Goal: Information Seeking & Learning: Learn about a topic

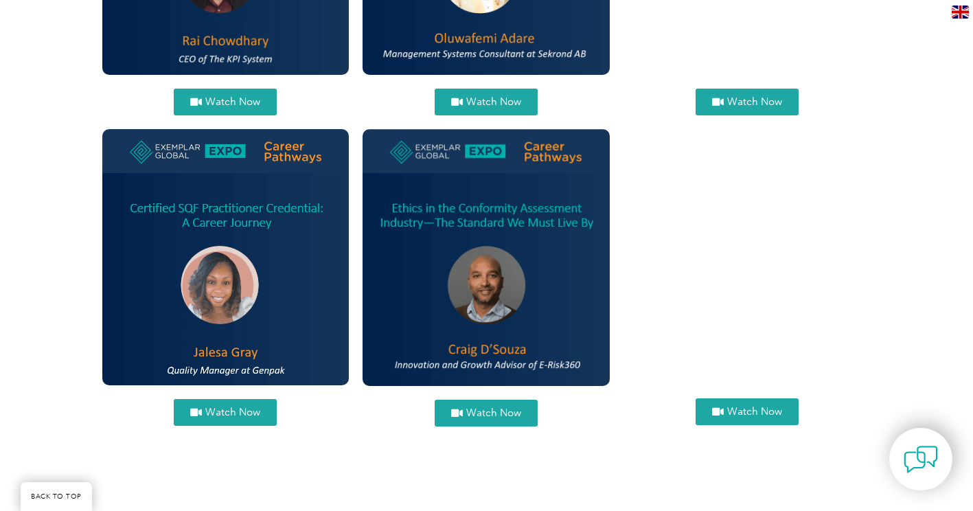
scroll to position [893, 0]
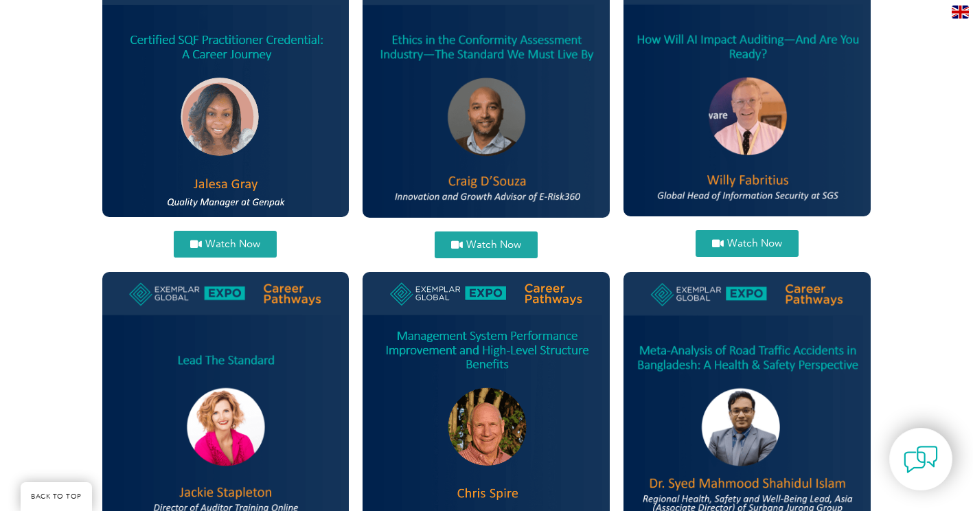
click at [242, 247] on span "Watch Now" at bounding box center [232, 244] width 55 height 10
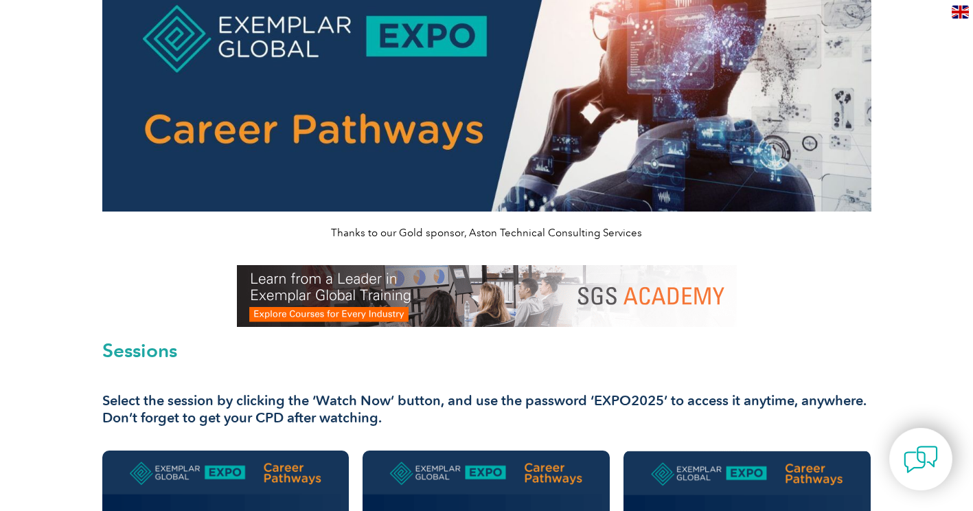
scroll to position [0, 0]
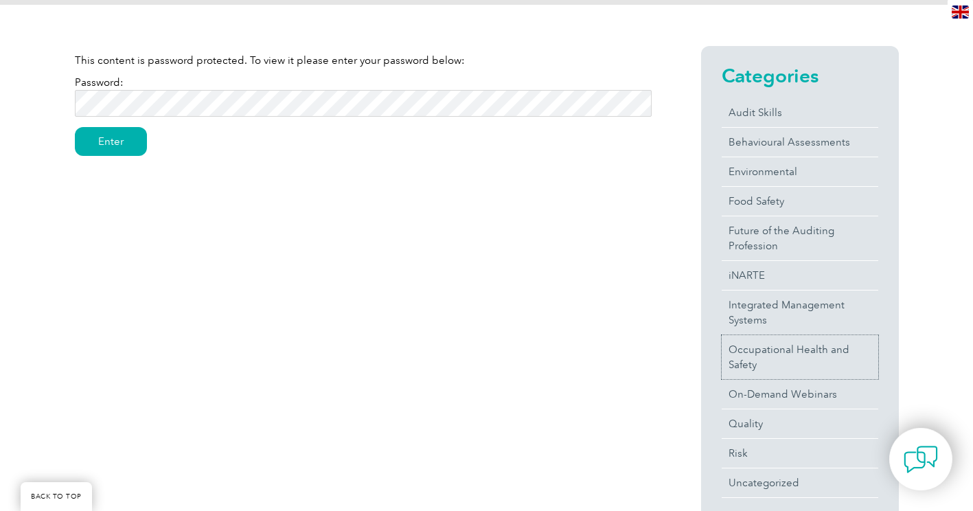
scroll to position [275, 0]
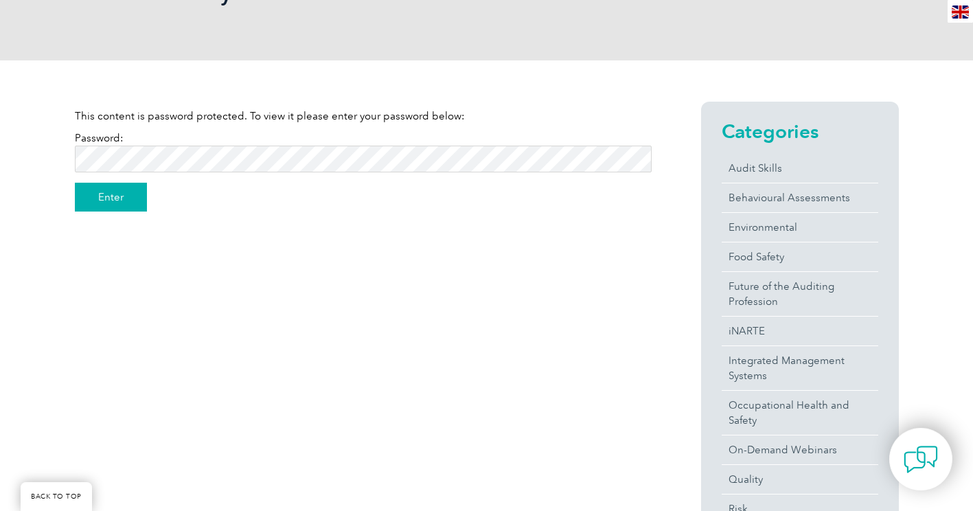
click at [123, 198] on input "Enter" at bounding box center [111, 197] width 72 height 29
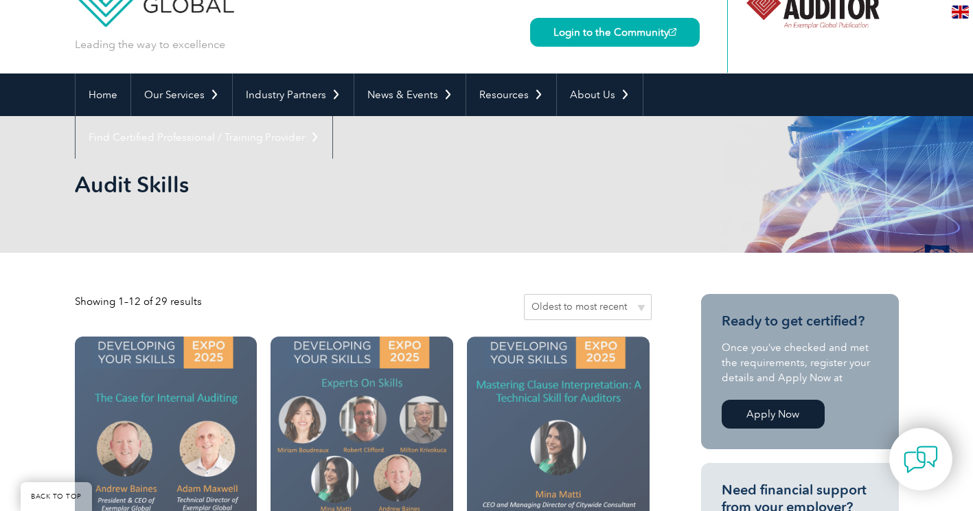
scroll to position [206, 0]
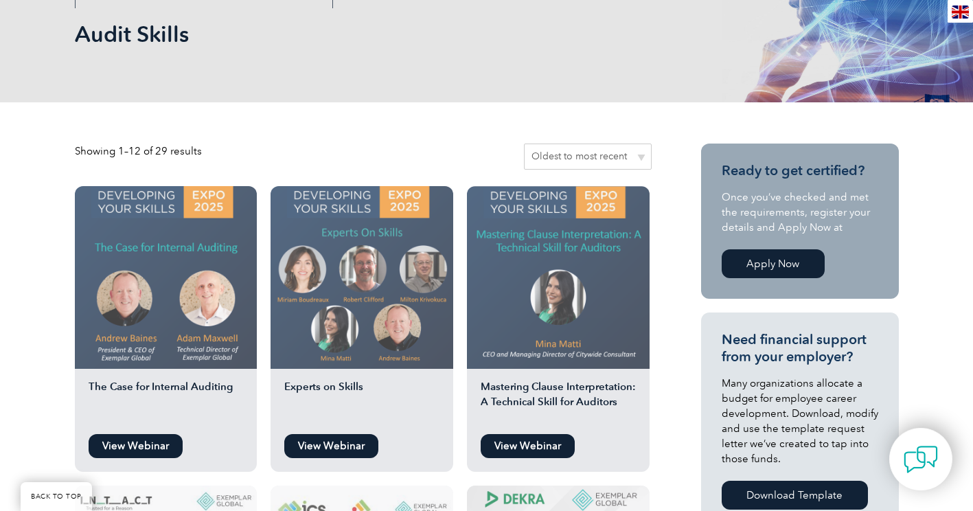
click at [521, 443] on link "View Webinar" at bounding box center [528, 446] width 94 height 24
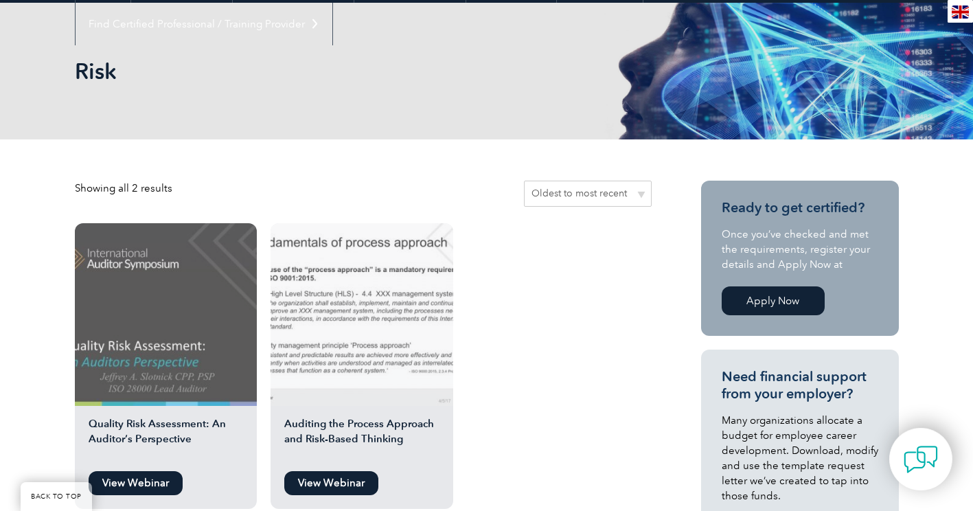
scroll to position [137, 0]
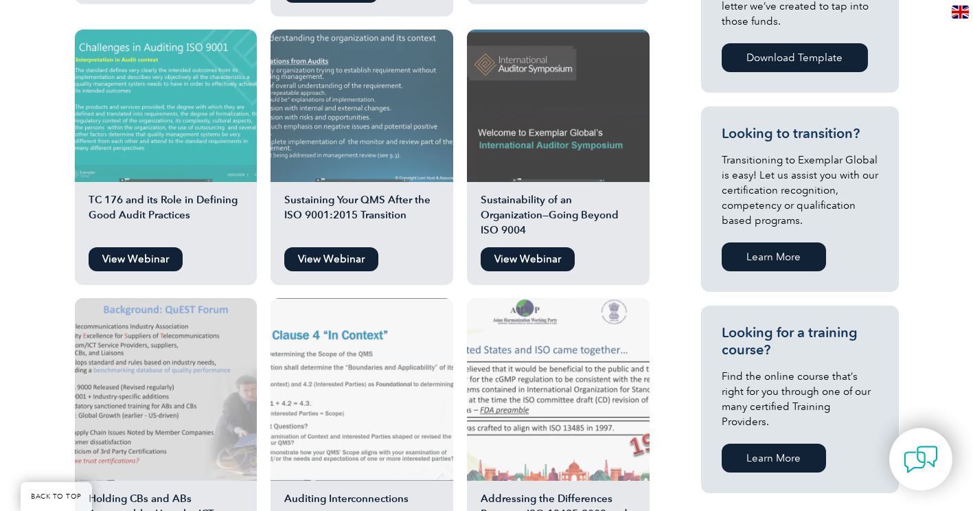
scroll to position [618, 0]
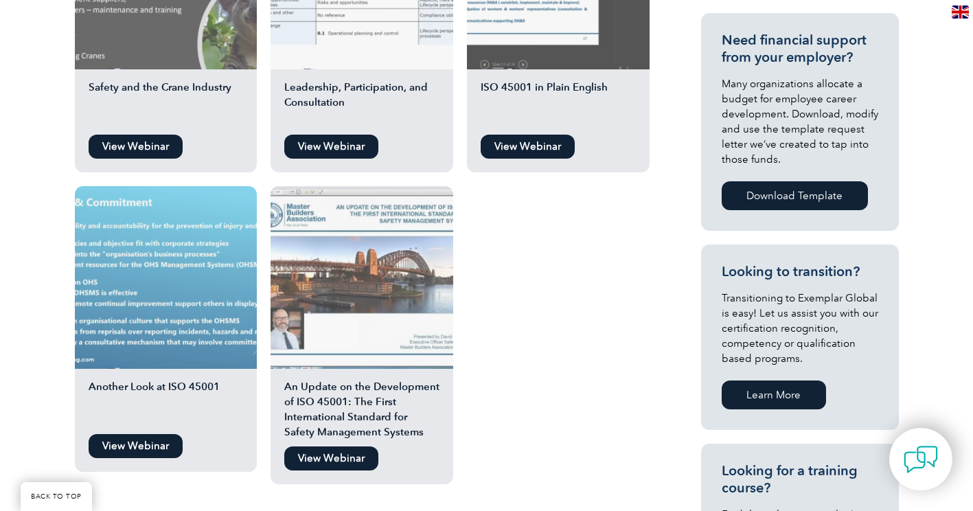
scroll to position [481, 0]
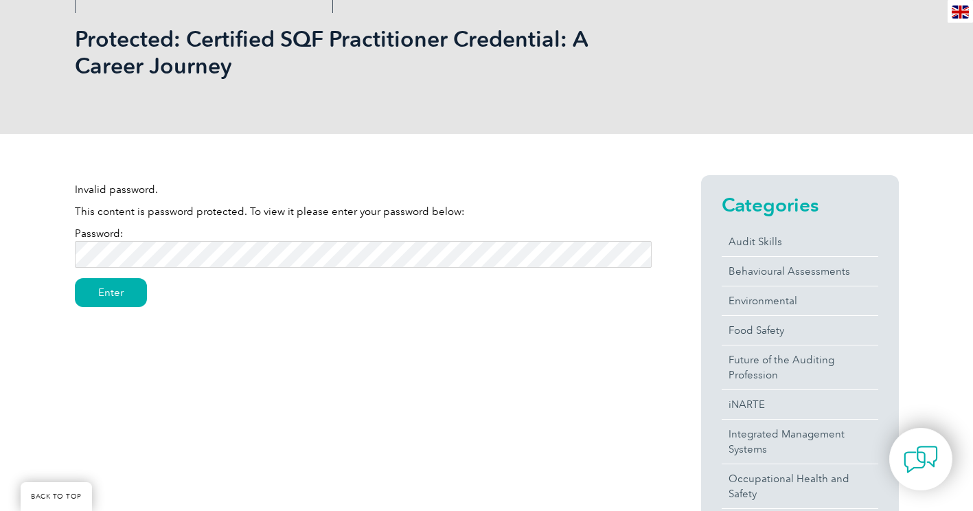
scroll to position [206, 0]
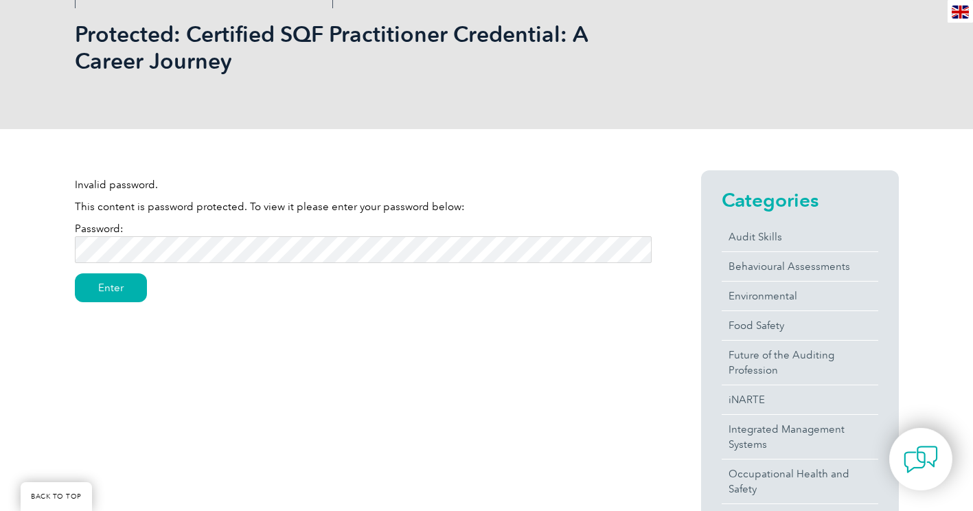
click at [75, 273] on input "Enter" at bounding box center [111, 287] width 72 height 29
click at [104, 284] on input "Enter" at bounding box center [111, 287] width 72 height 29
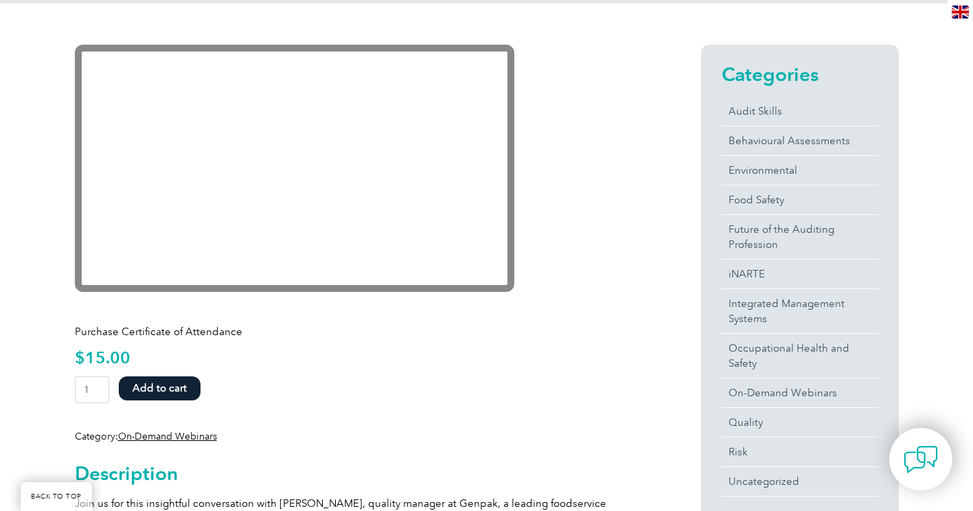
scroll to position [343, 0]
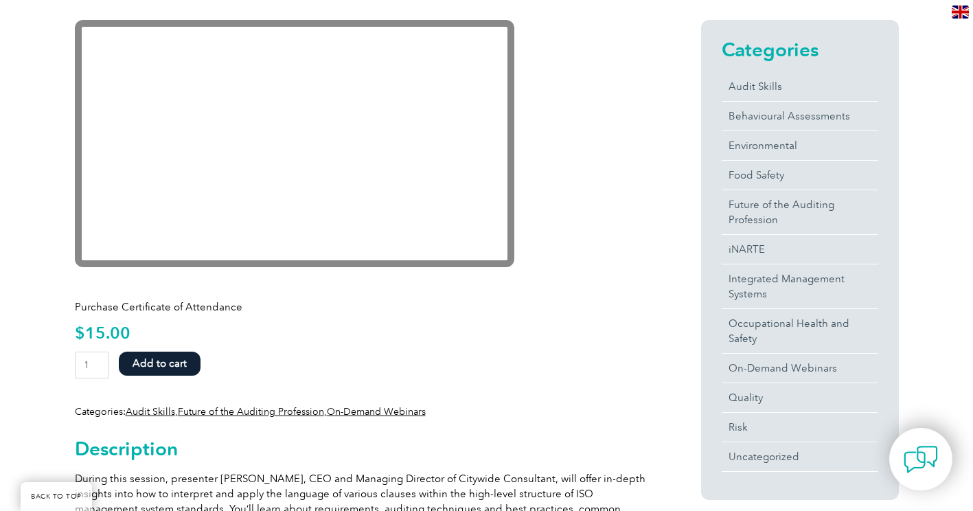
scroll to position [343, 0]
